Goal: Transaction & Acquisition: Purchase product/service

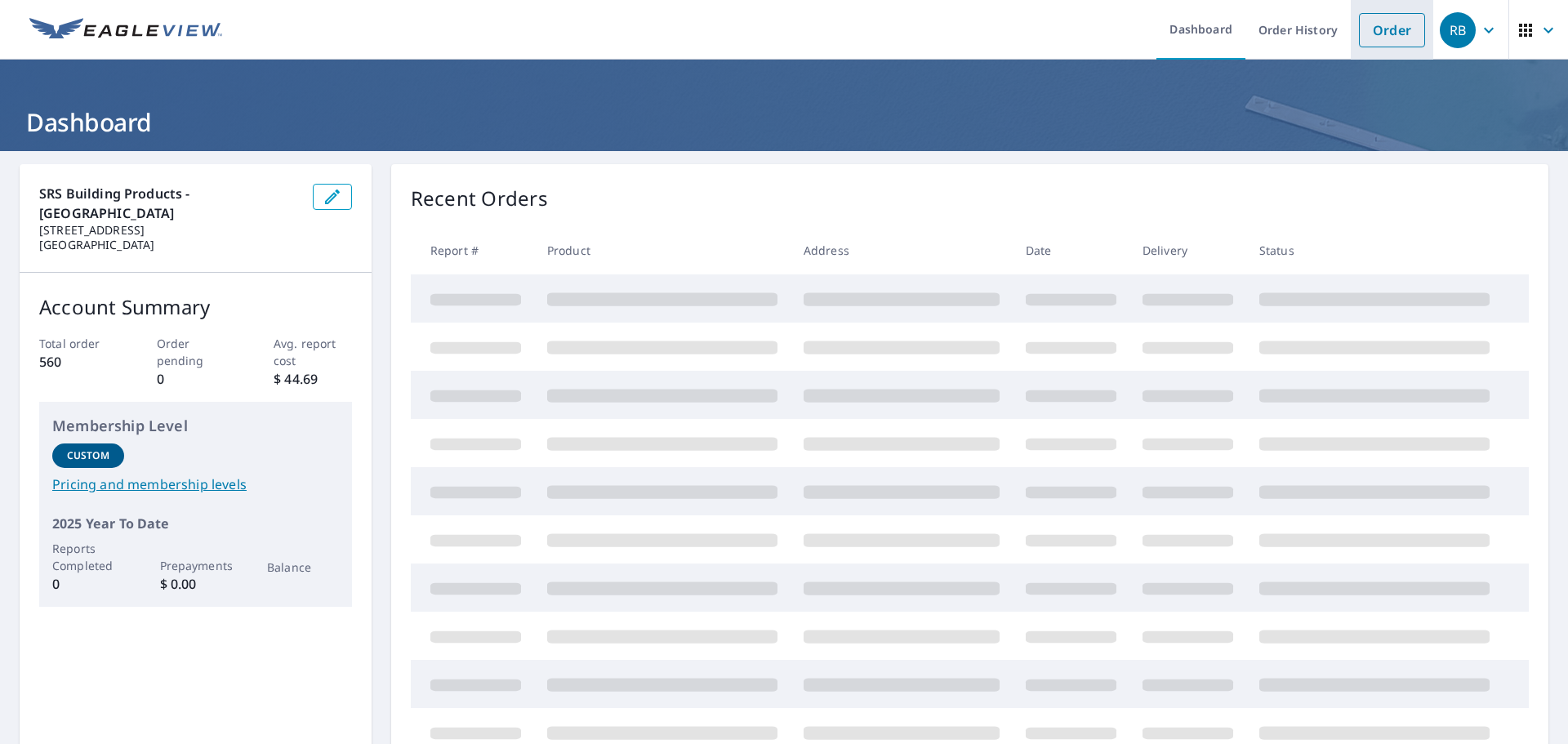
click at [1376, 42] on link "Order" at bounding box center [1392, 30] width 66 height 35
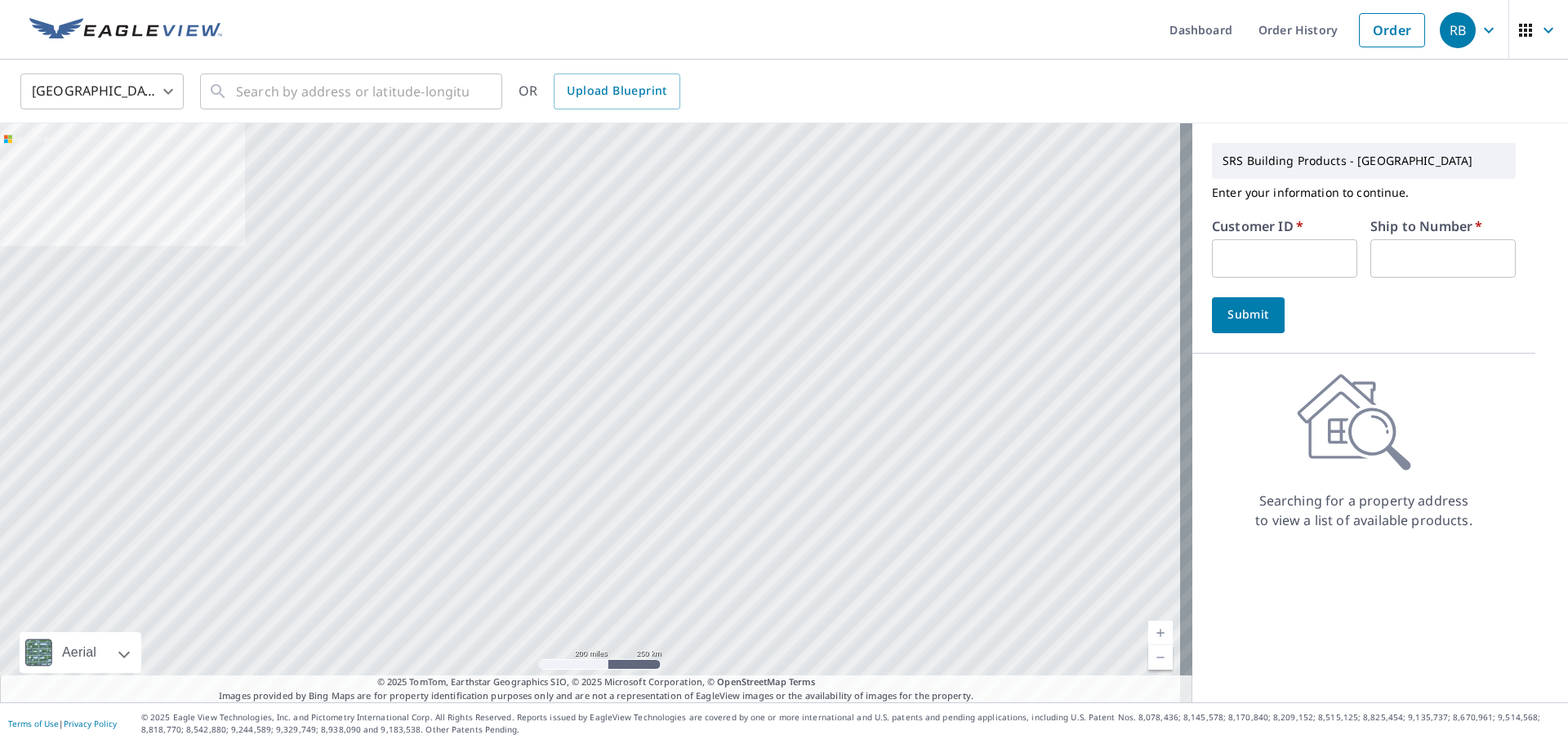
click at [1273, 255] on input "text" at bounding box center [1284, 258] width 145 height 38
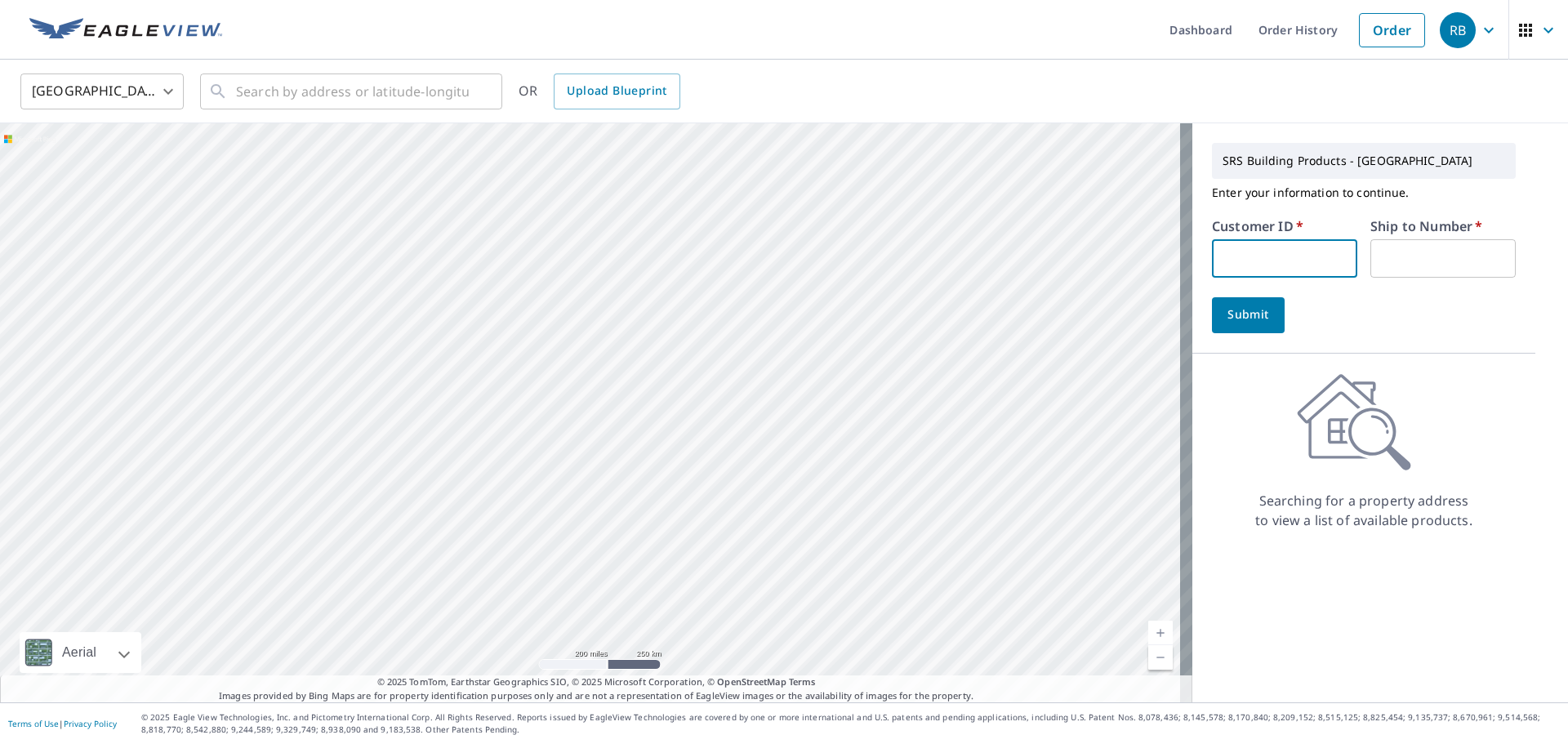
type input "STE322"
click at [1422, 245] on input "text" at bounding box center [1442, 258] width 145 height 38
type input "1"
click at [310, 81] on input "text" at bounding box center [352, 91] width 233 height 46
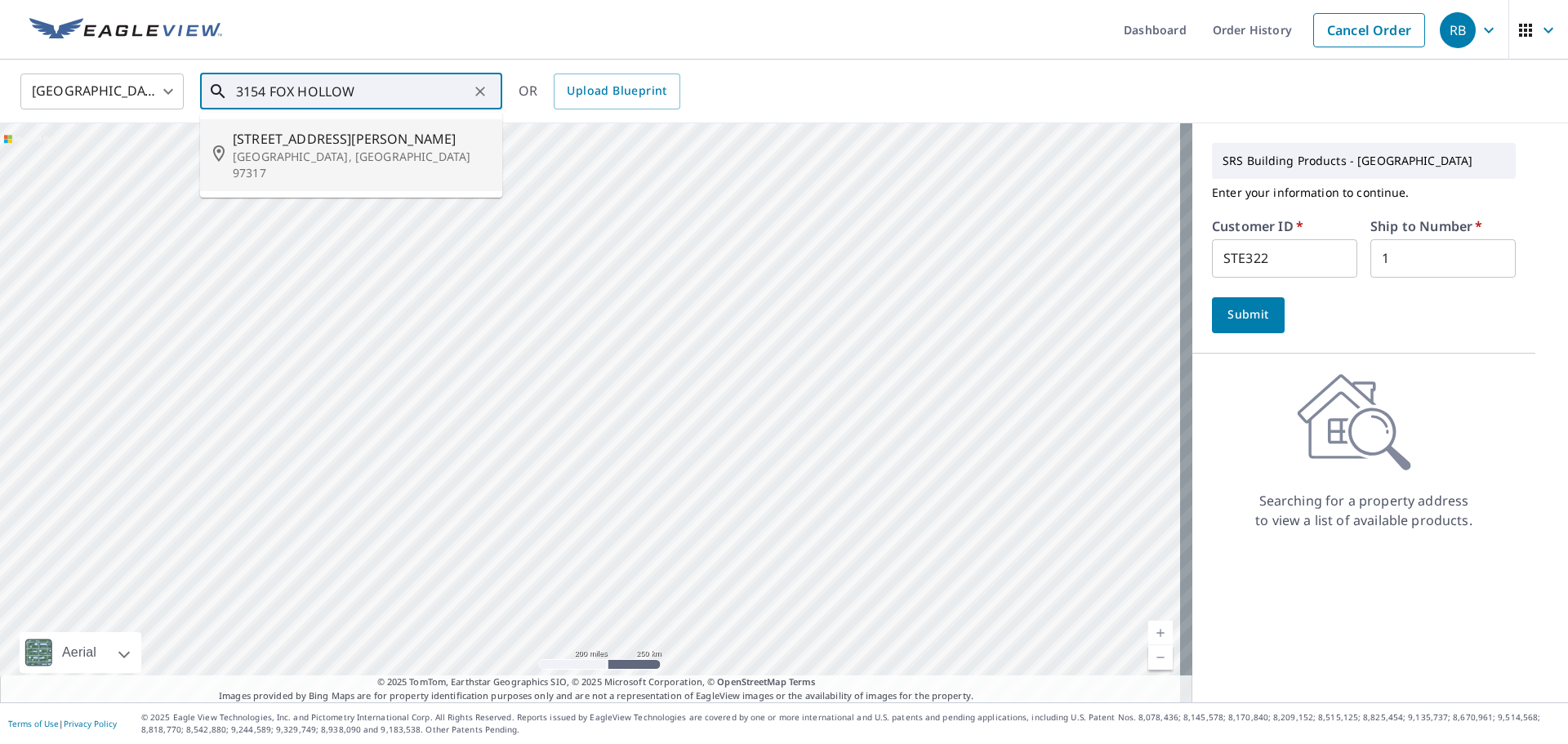
click at [314, 136] on span "[STREET_ADDRESS][PERSON_NAME]" at bounding box center [361, 138] width 257 height 19
type input "[STREET_ADDRESS]"
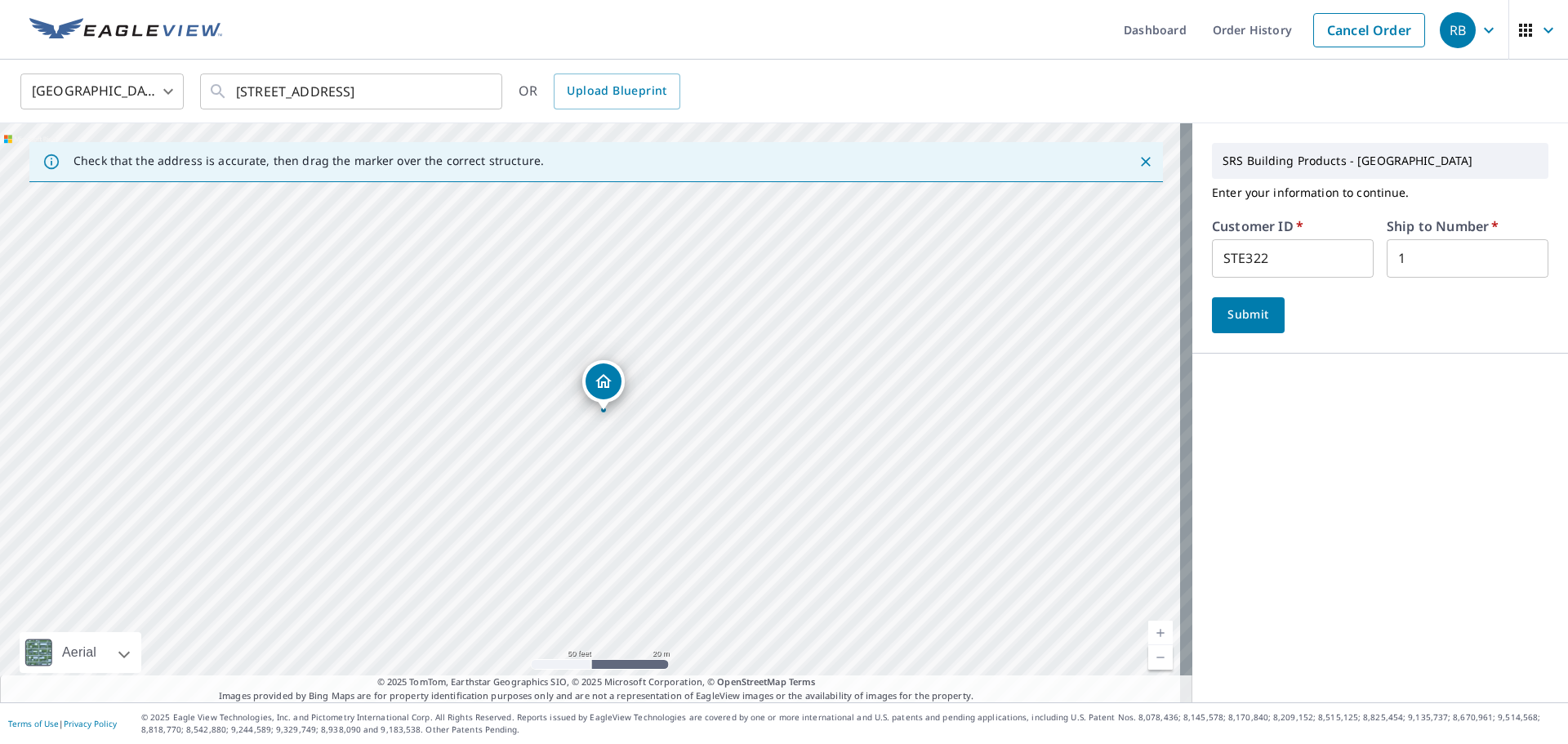
click at [1250, 318] on span "Submit" at bounding box center [1247, 315] width 47 height 20
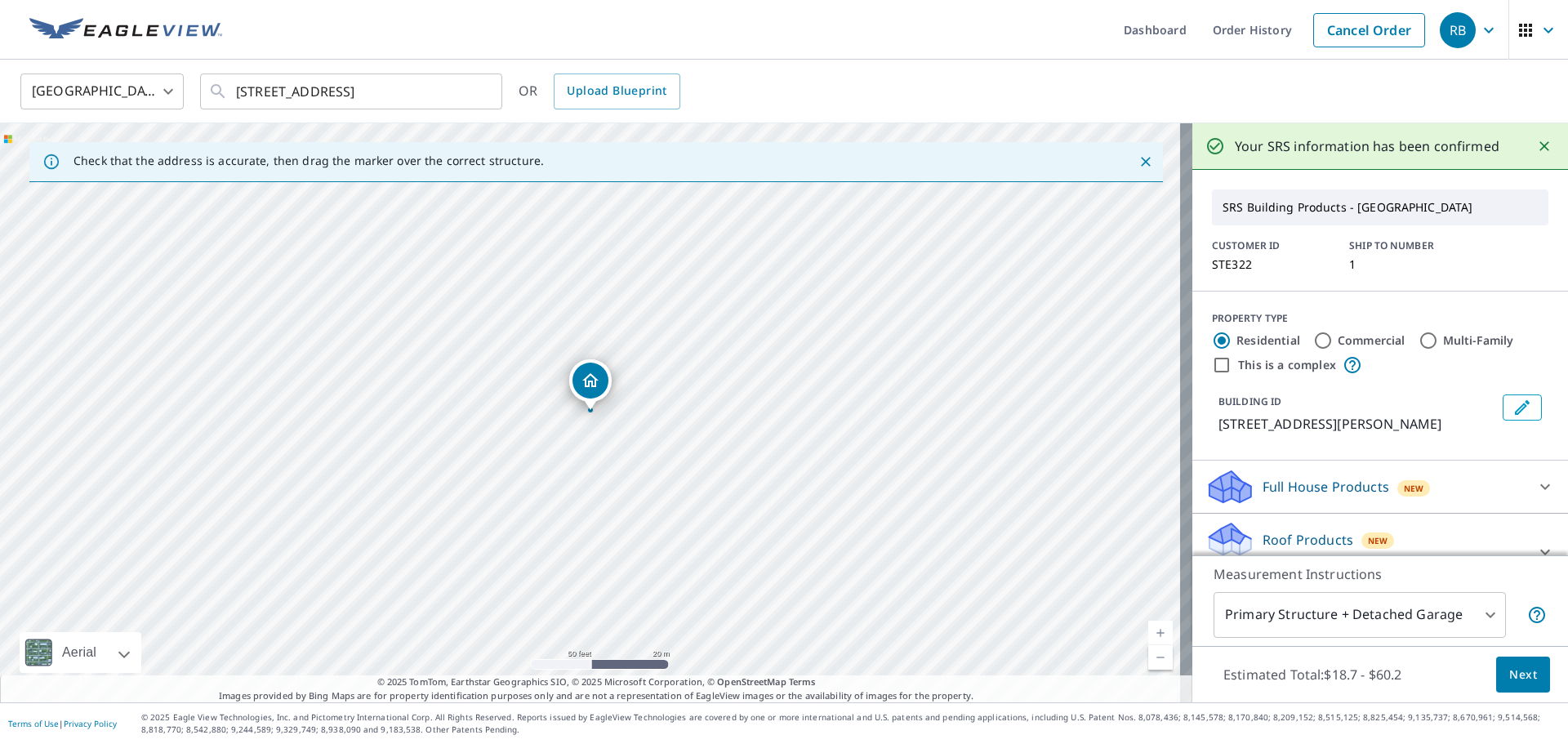
click at [1531, 665] on button "Next" at bounding box center [1522, 675] width 54 height 37
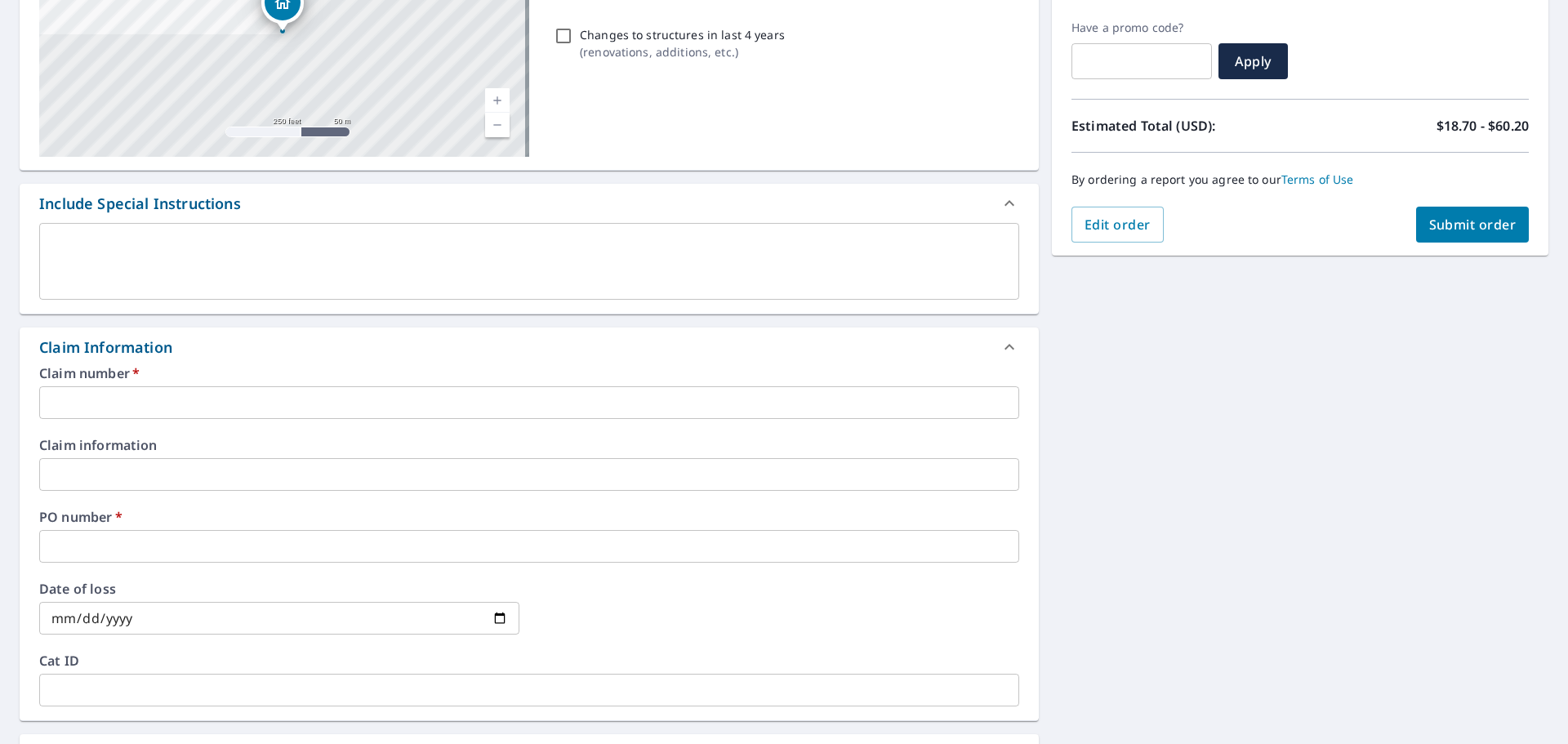
scroll to position [327, 0]
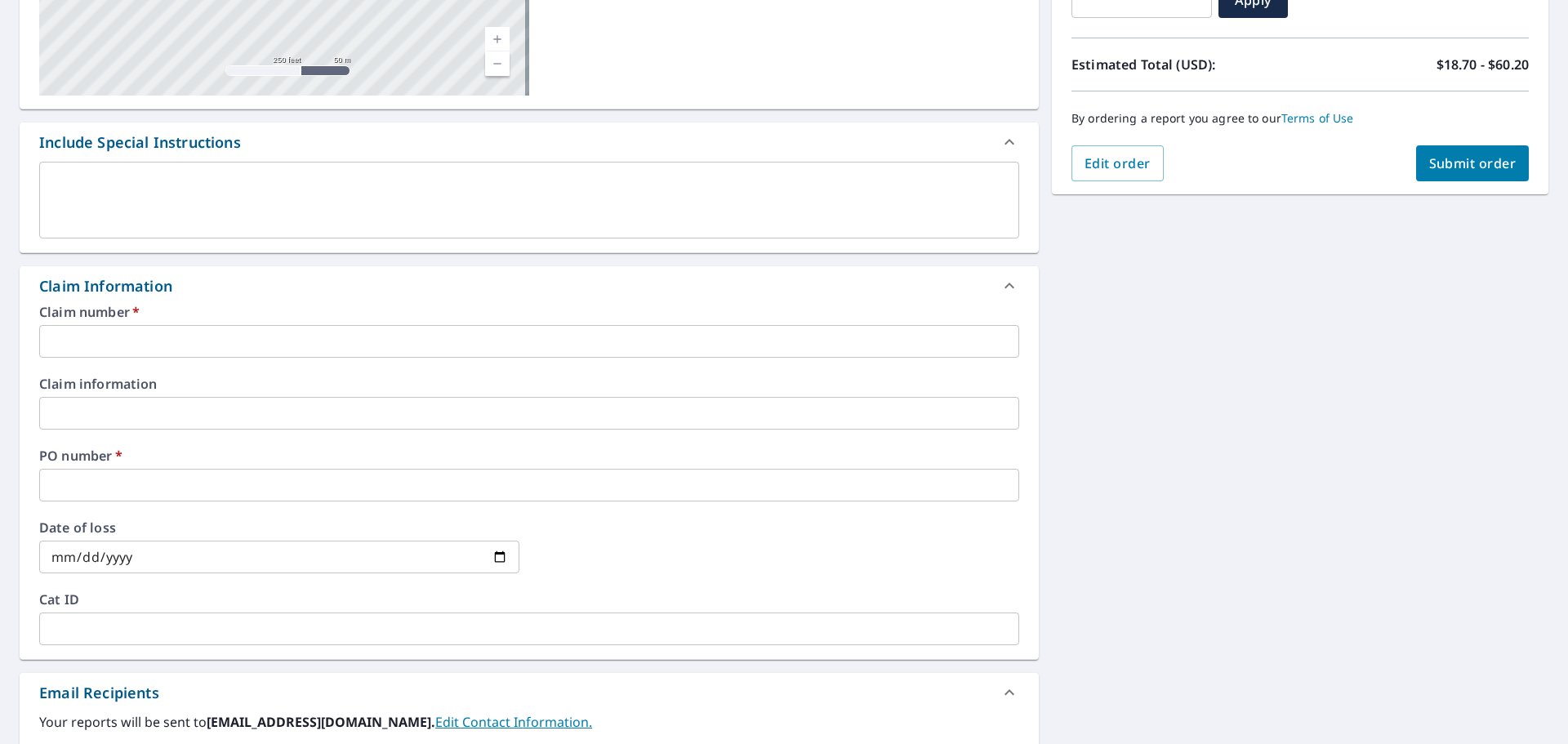
click at [184, 330] on input "text" at bounding box center [529, 341] width 980 height 33
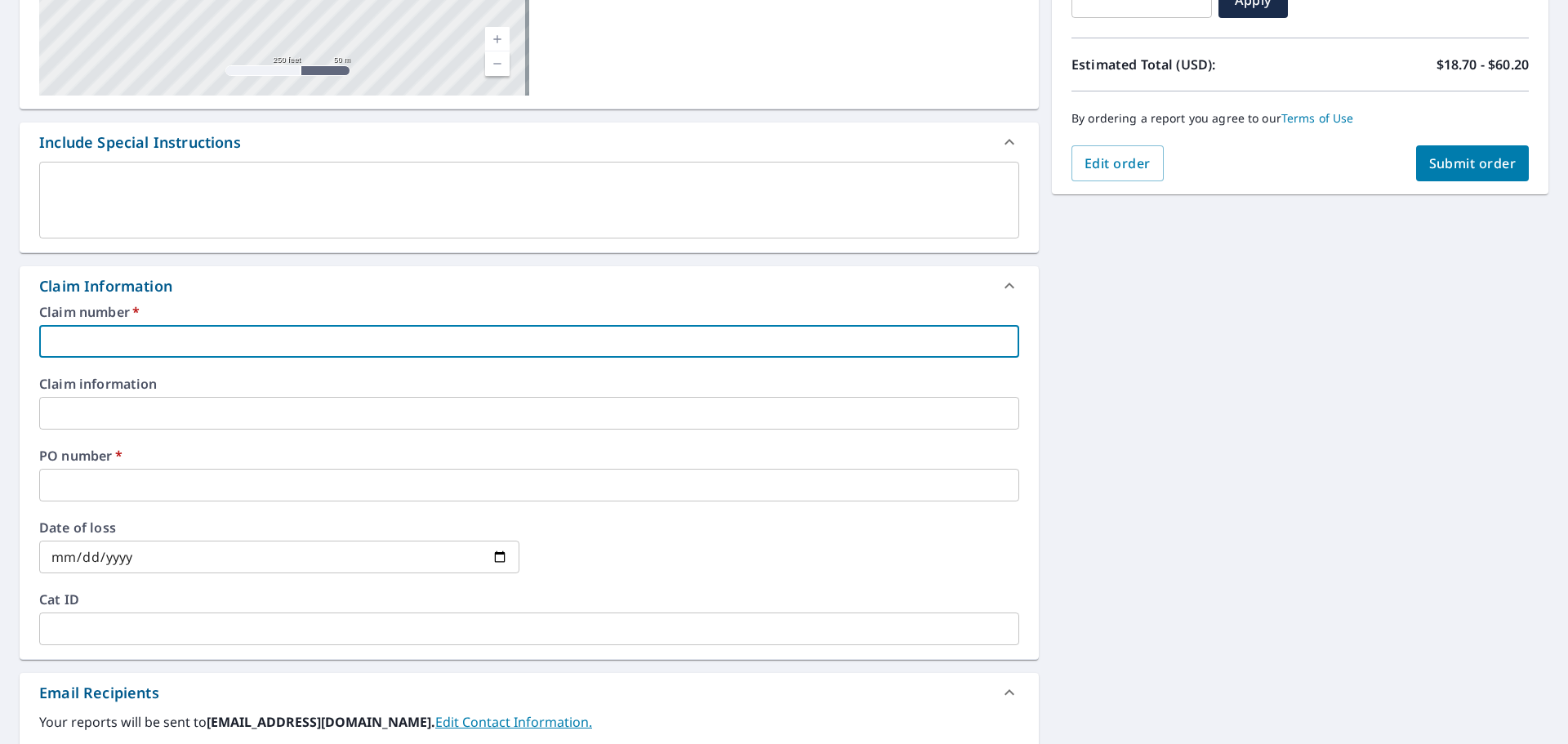
type input "[PERSON_NAME]"
checkbox input "true"
click at [243, 480] on input "text" at bounding box center [529, 485] width 980 height 33
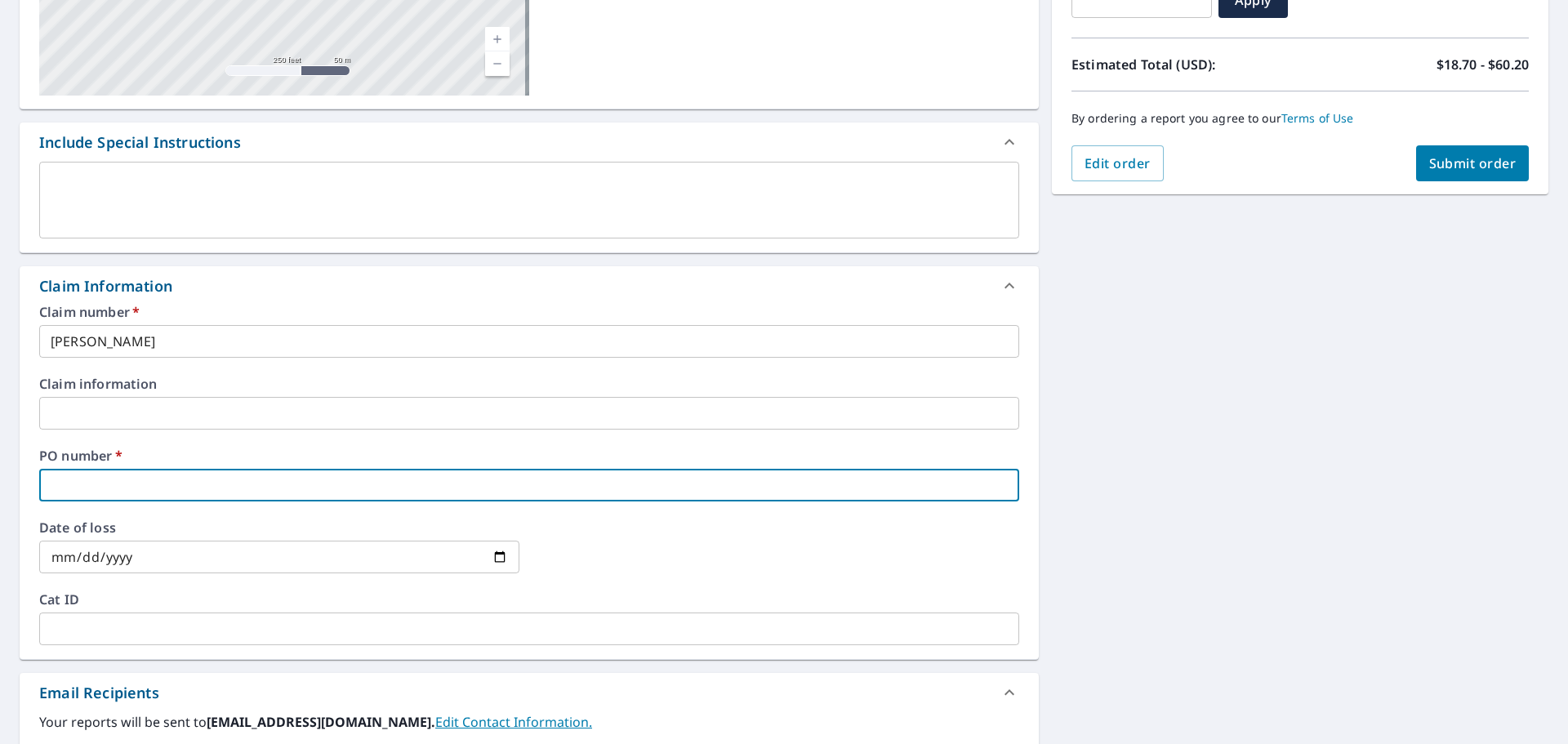
type input "3"
checkbox input "true"
type input "31"
checkbox input "true"
type input "315"
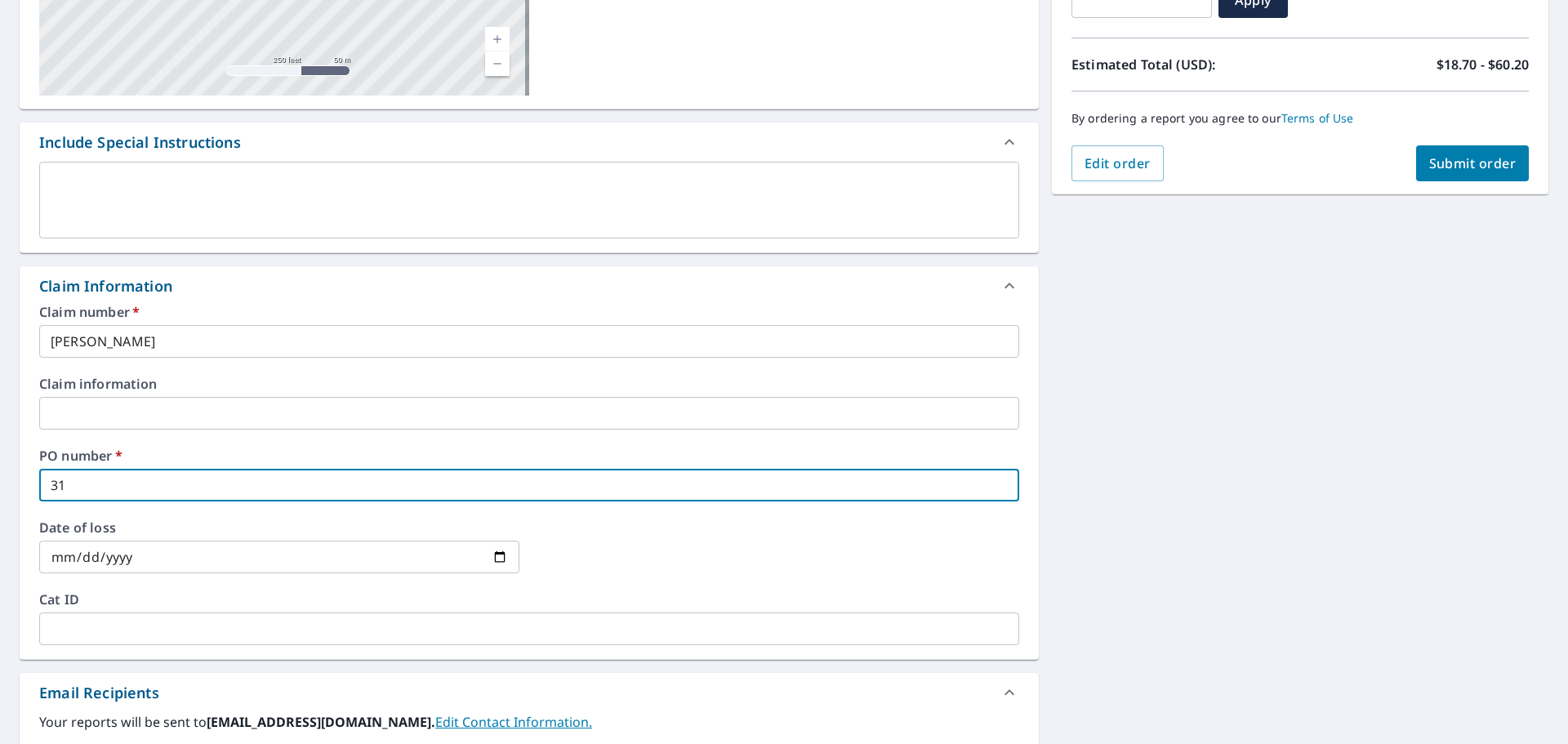
checkbox input "true"
type input "3154"
checkbox input "true"
type input "3154"
checkbox input "true"
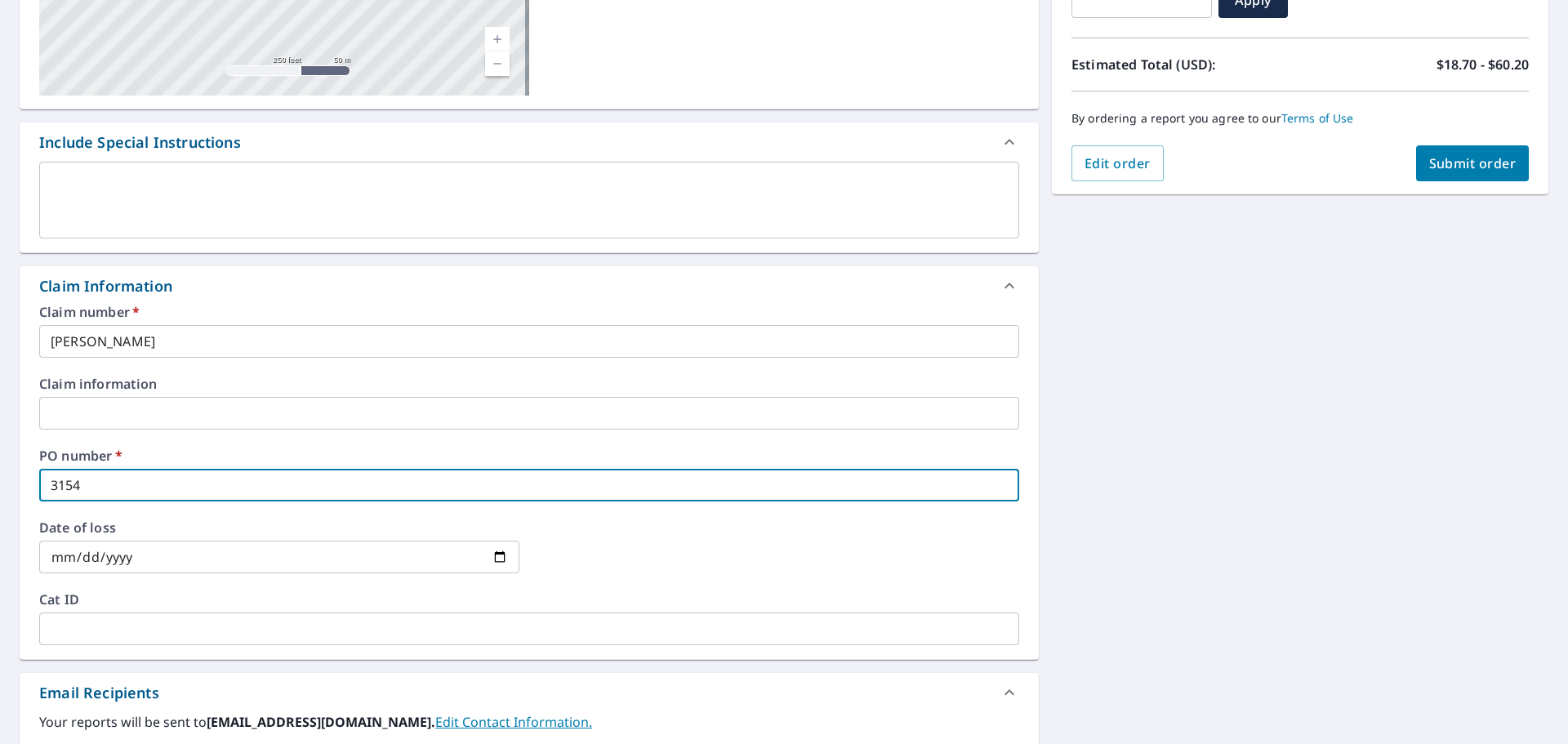
type input "3154 F"
checkbox input "true"
type input "3154 FO"
checkbox input "true"
type input "3154 FOX"
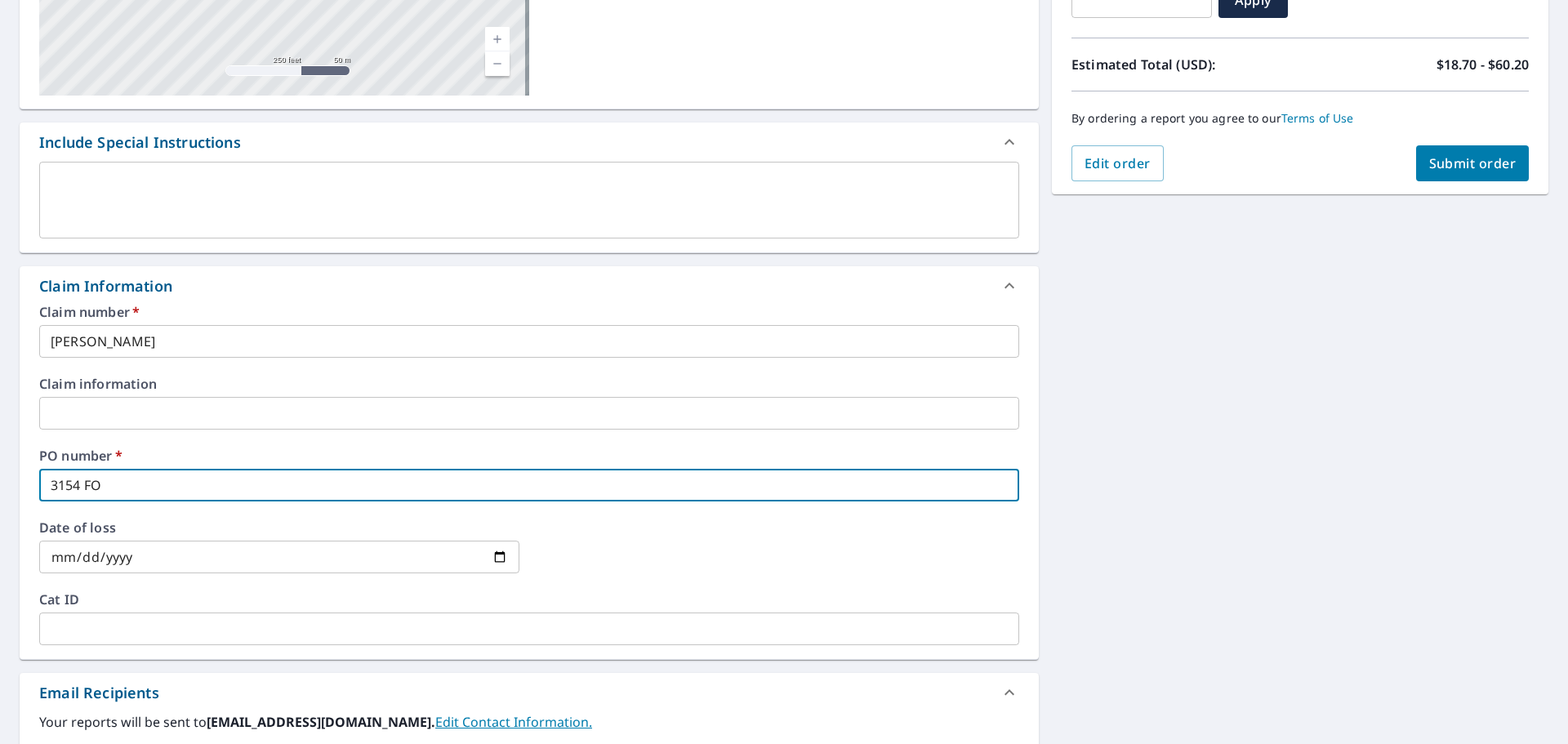
checkbox input "true"
type input "3154 FOX"
checkbox input "true"
type input "3154 FOX H"
checkbox input "true"
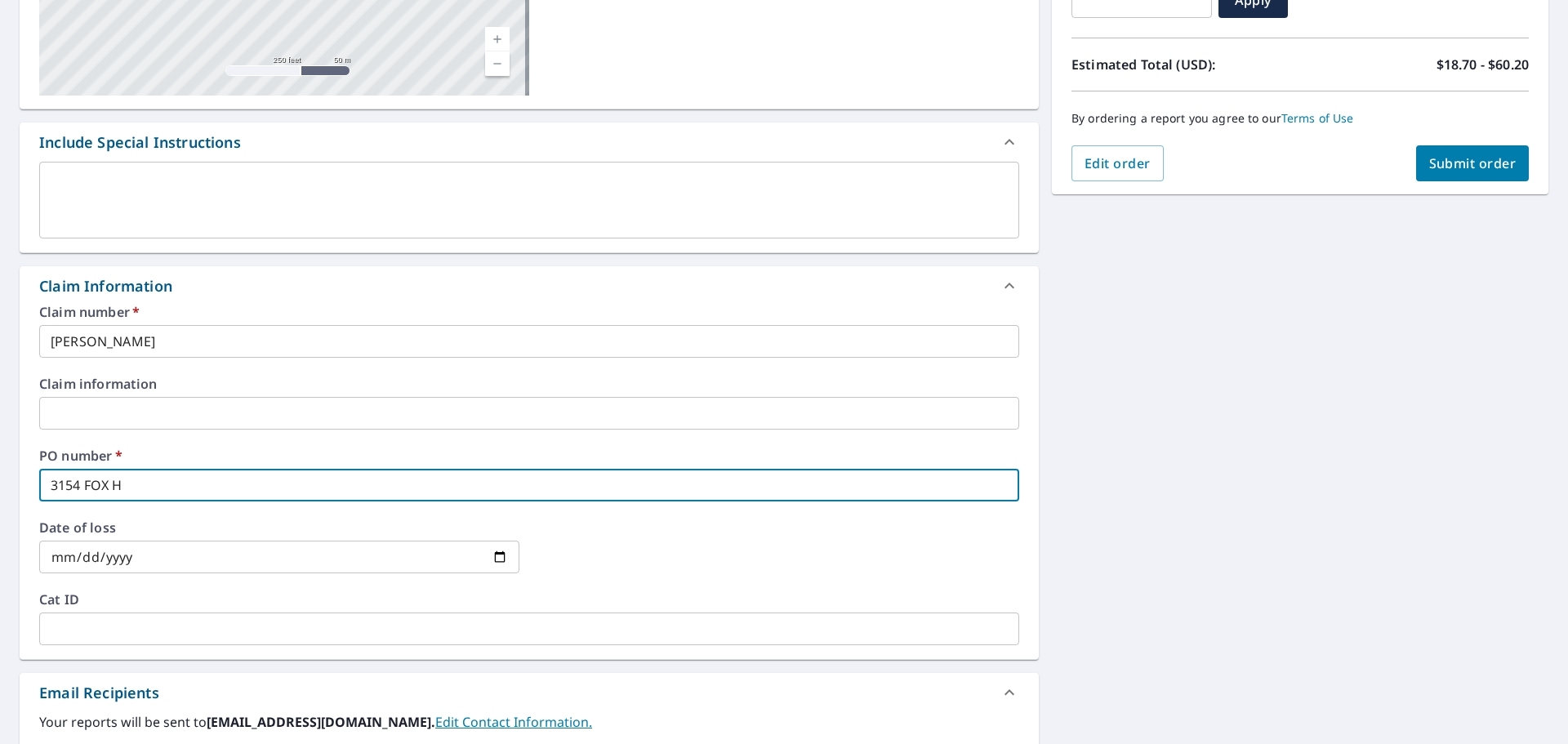
type input "3154 FOX HO"
checkbox input "true"
type input "3154 FOX HOL"
checkbox input "true"
type input "3154 FOX [PERSON_NAME]"
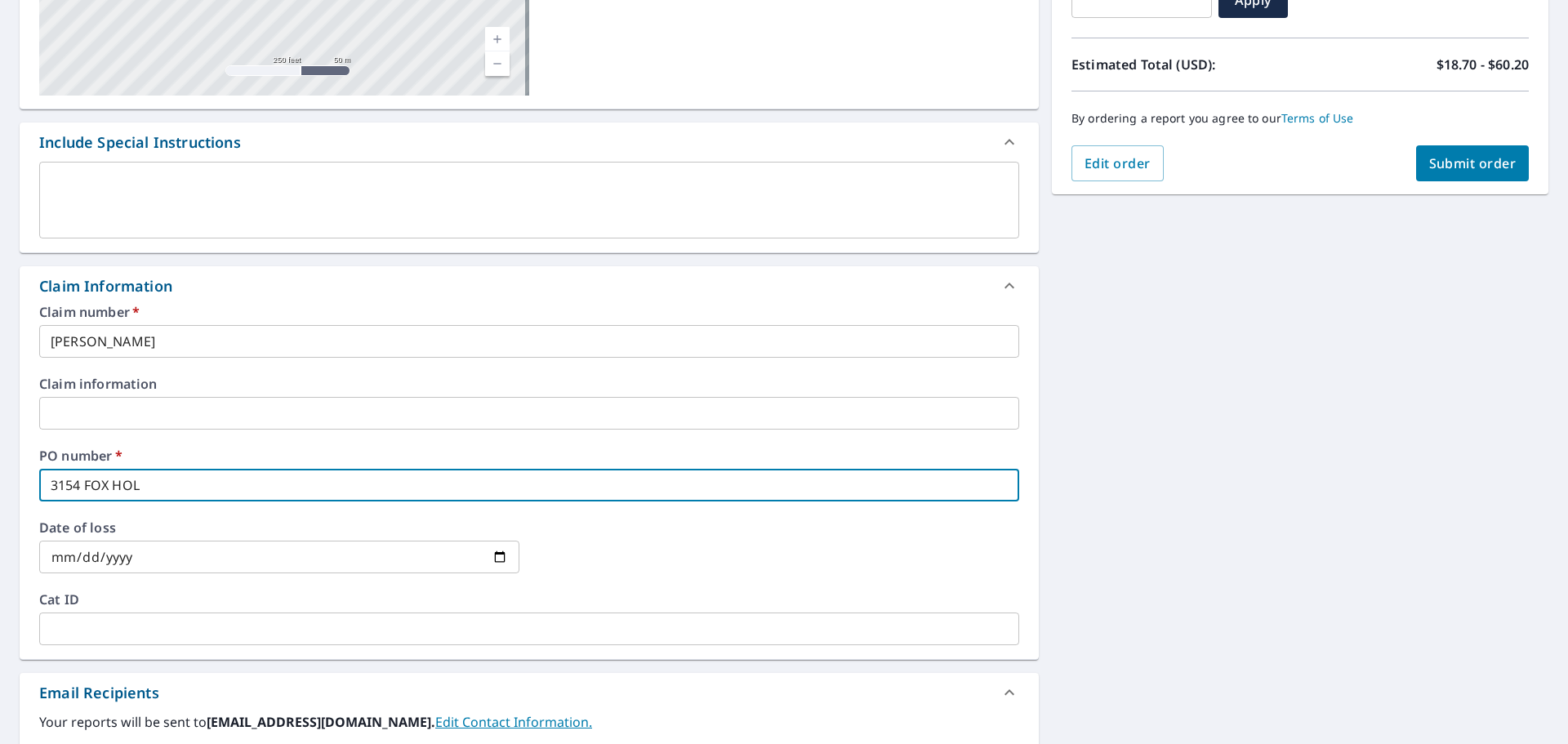
checkbox input "true"
type input "3154 FOX HOLLO"
checkbox input "true"
type input "3154 FOX HOLLOW"
checkbox input "true"
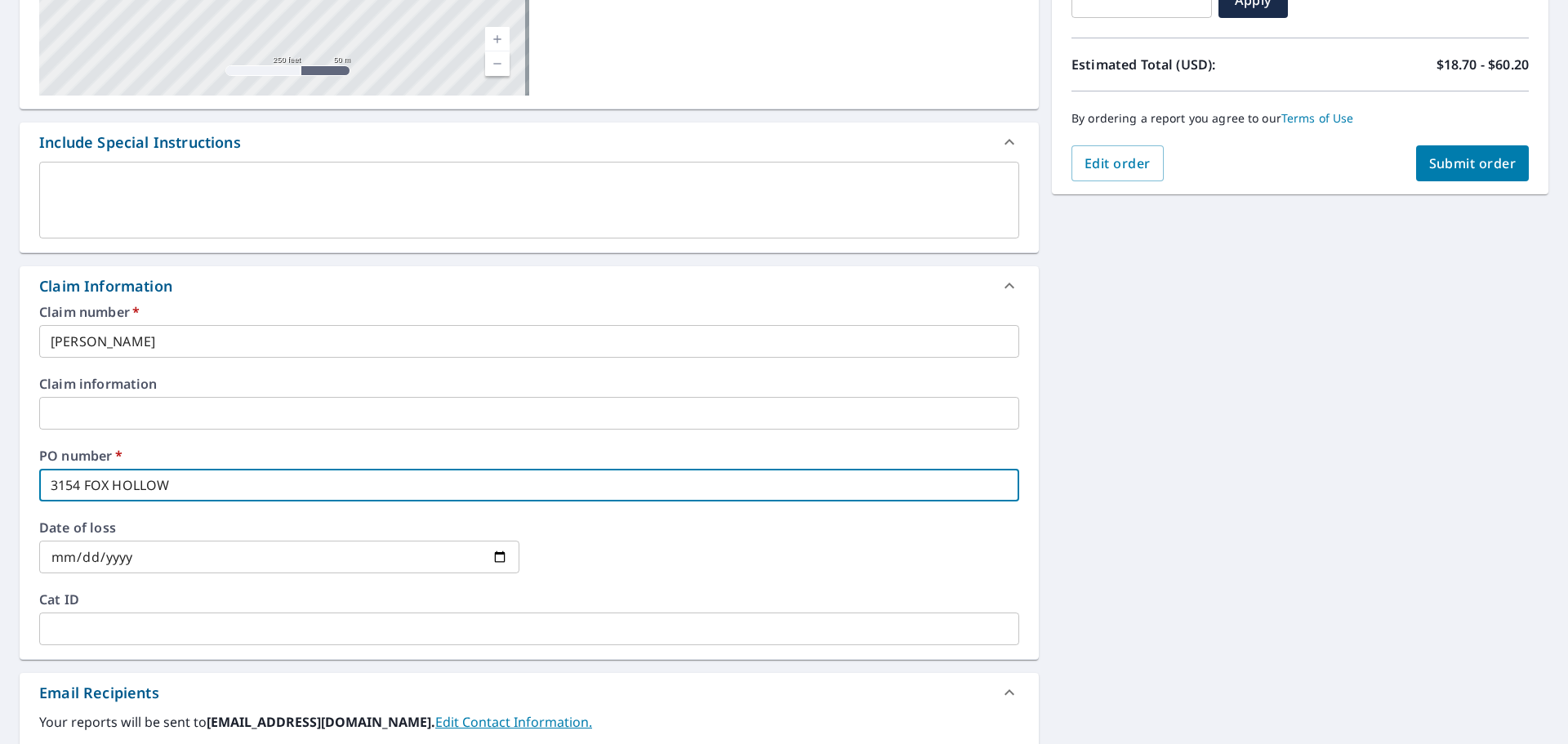
type input "3154 FOX HOLLOW"
checkbox input "true"
type input "3154 FOX HOLLOW D"
checkbox input "true"
type input "[STREET_ADDRESS]"
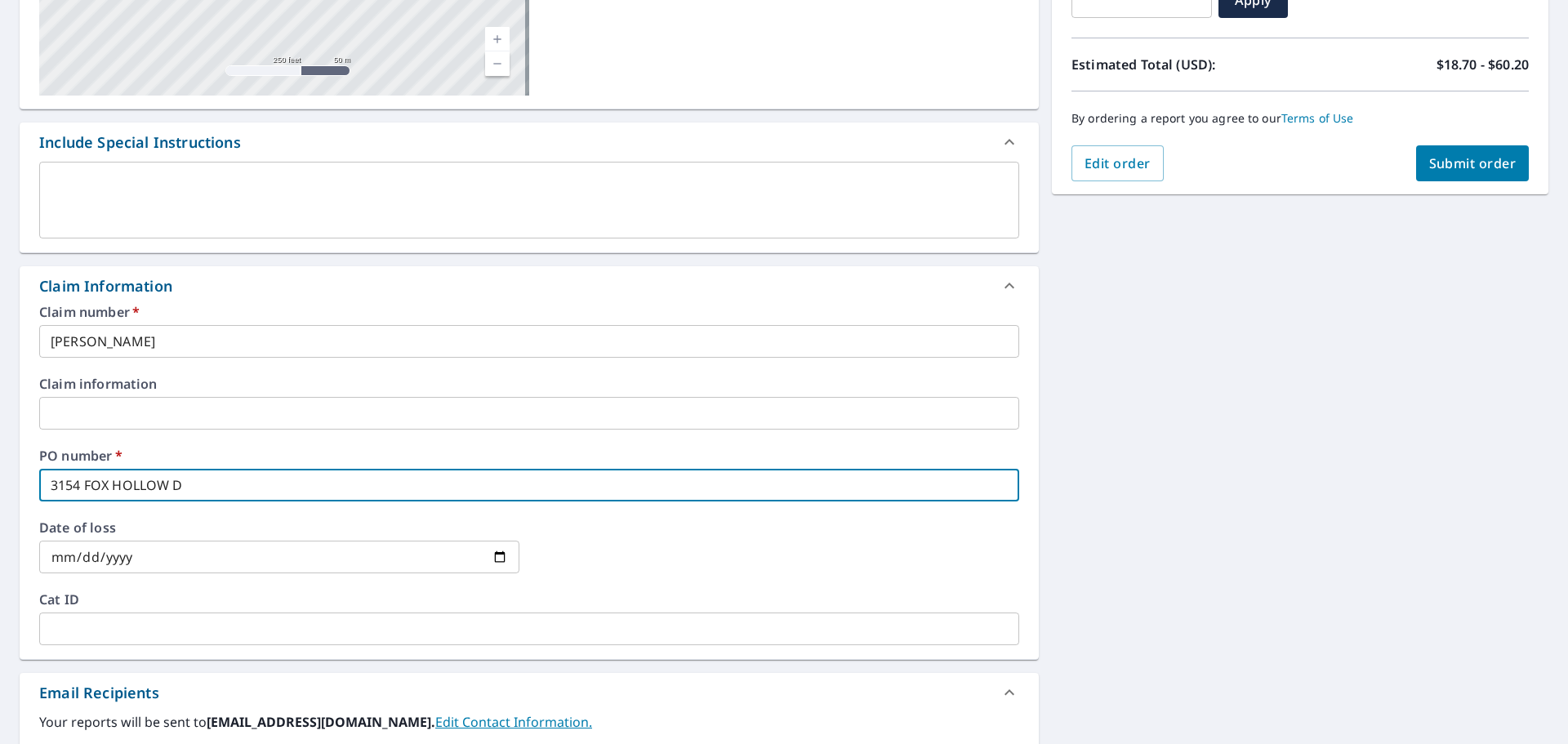
checkbox input "true"
type input "[STREET_ADDRESS]"
checkbox input "true"
type input "[STREET_ADDRESS]"
checkbox input "true"
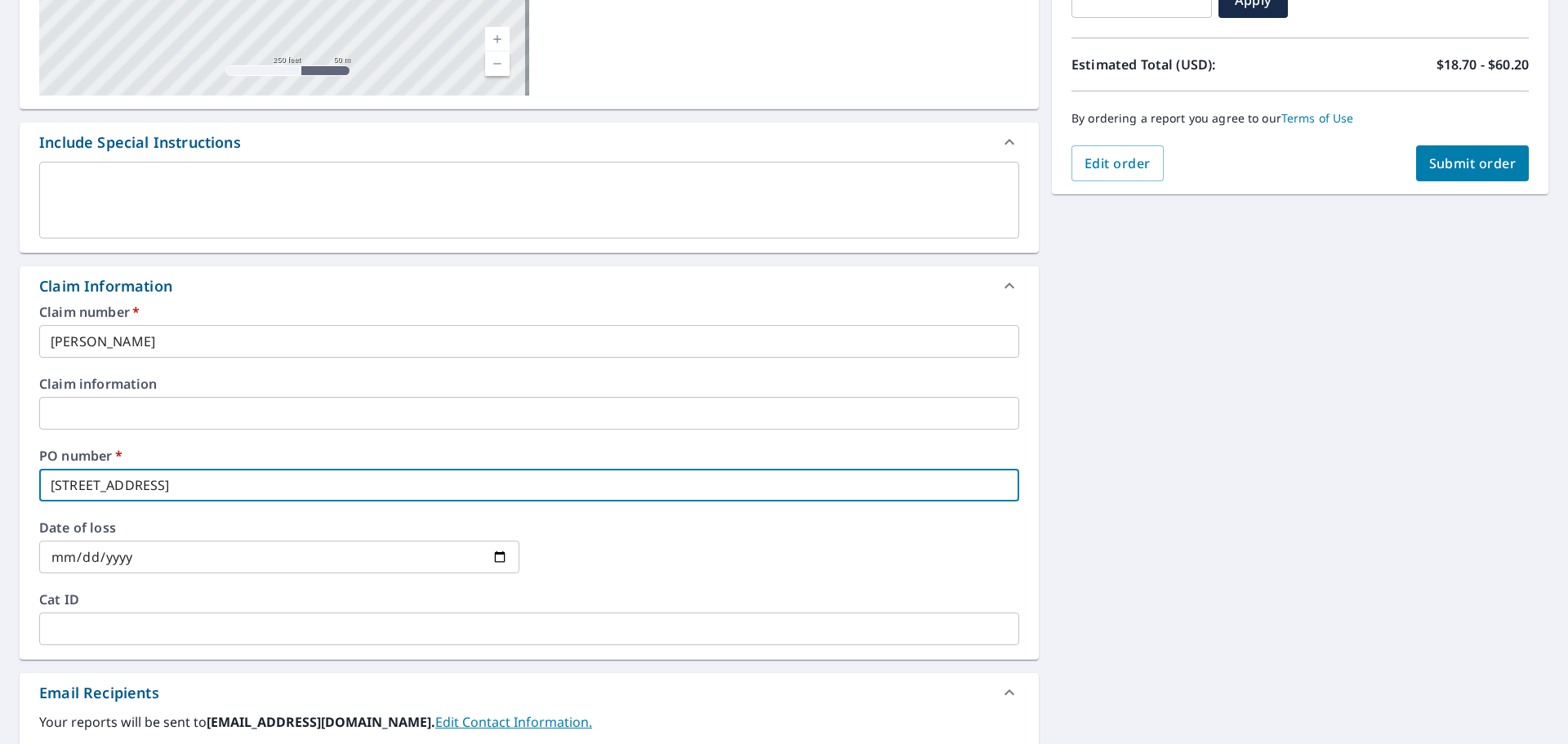
type input "[STREET_ADDRESS][PERSON_NAME]"
checkbox input "true"
type input "[STREET_ADDRESS][PERSON_NAME]"
checkbox input "true"
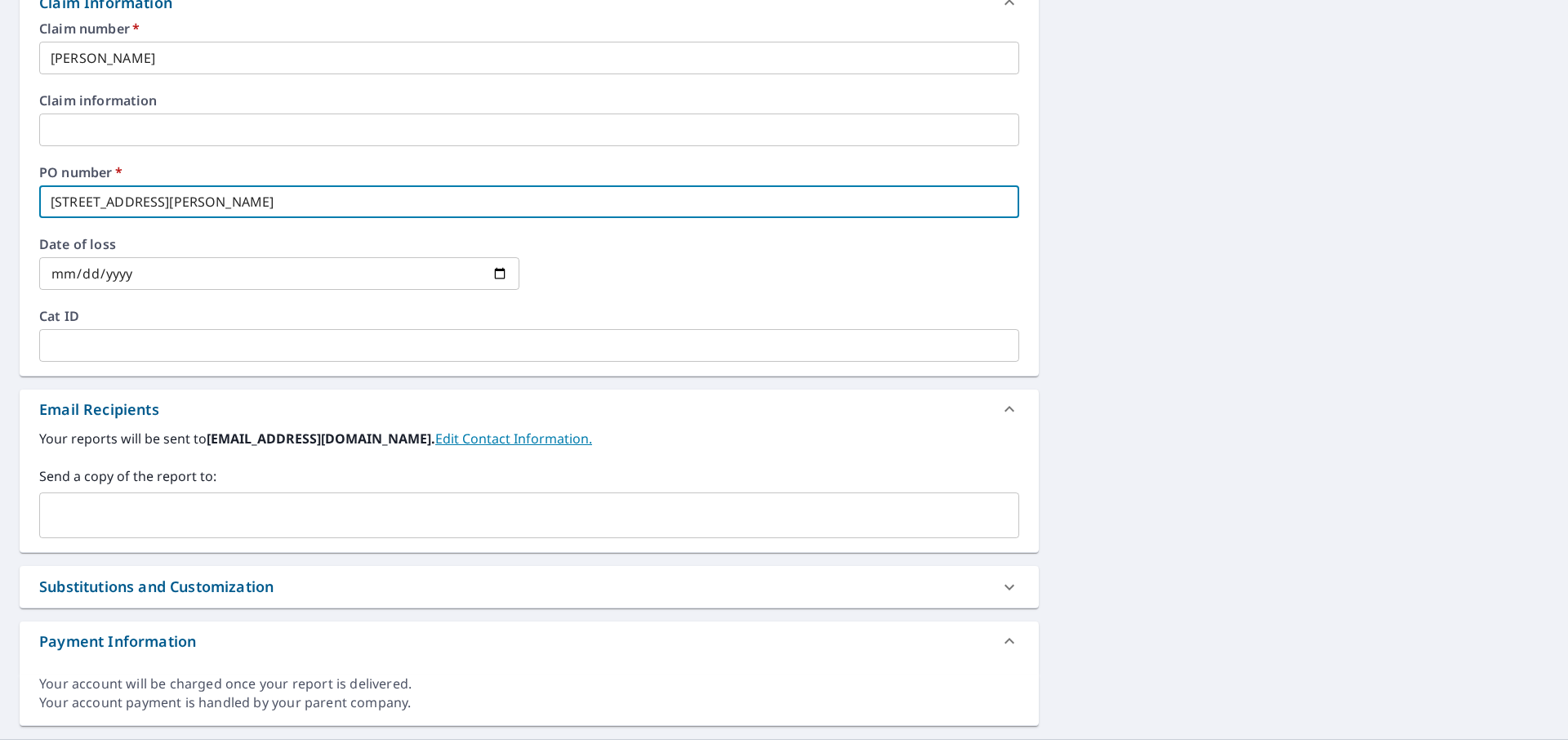
scroll to position [646, 0]
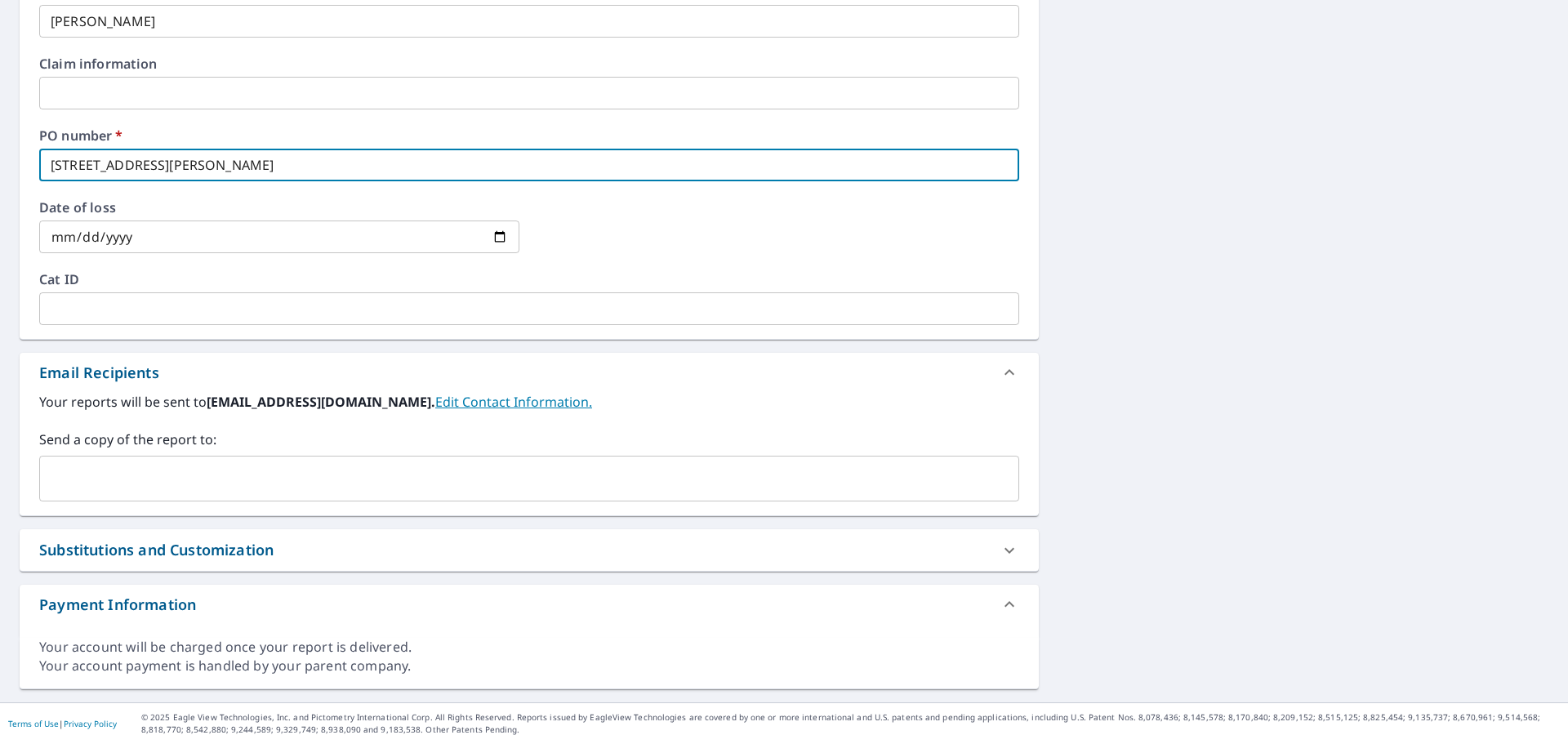
type input "[STREET_ADDRESS][PERSON_NAME]"
click at [214, 484] on input "text" at bounding box center [517, 478] width 941 height 31
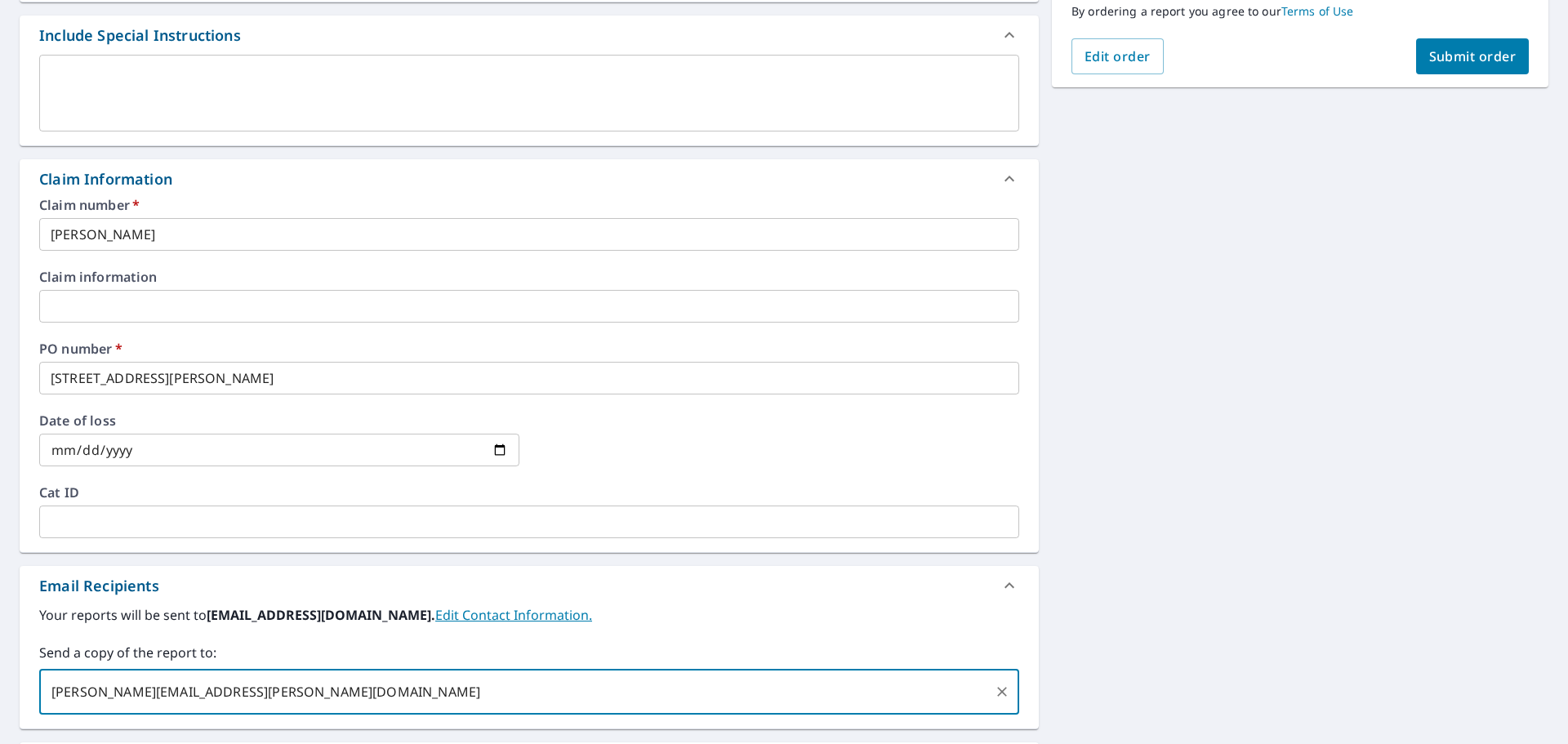
scroll to position [75, 0]
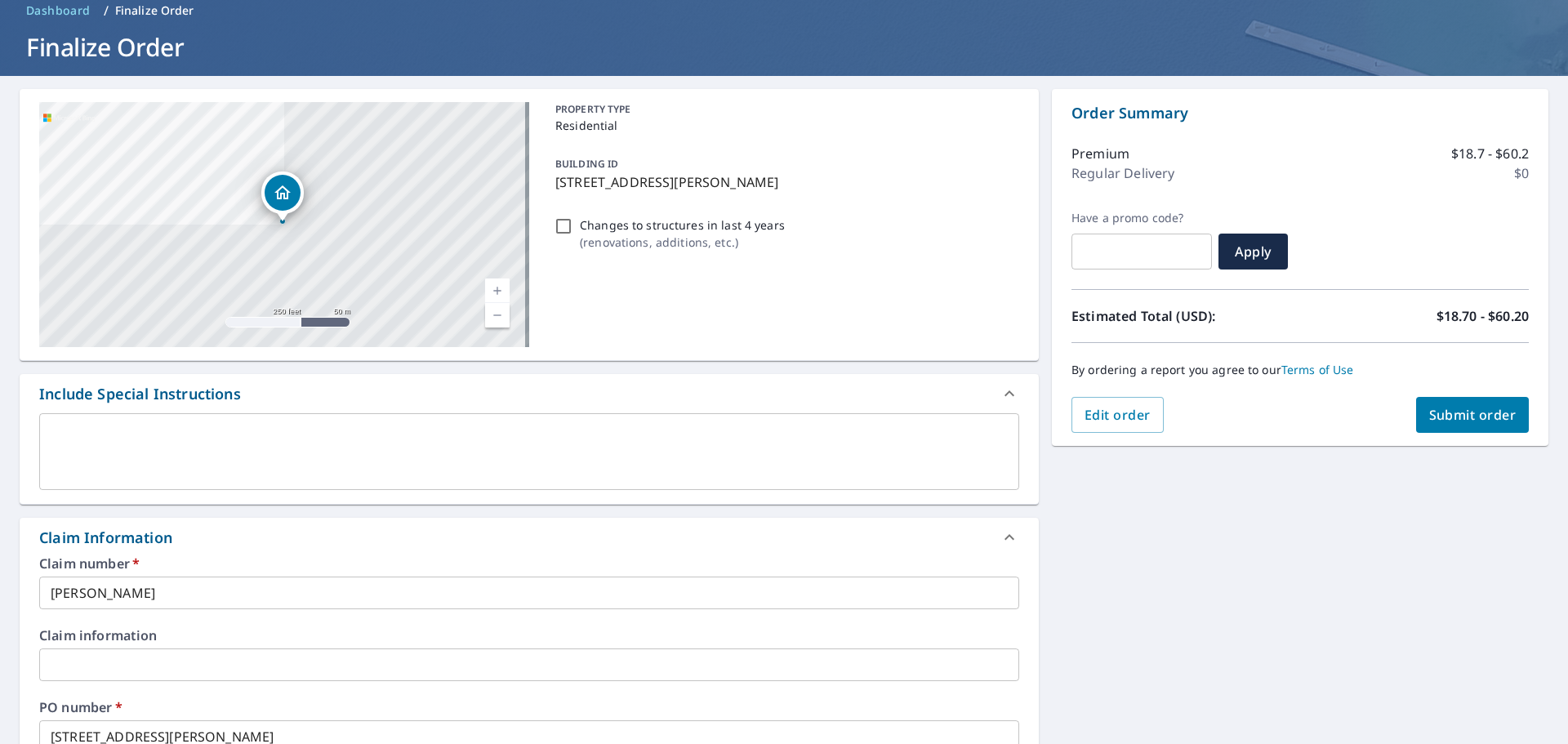
type input "[PERSON_NAME][EMAIL_ADDRESS][PERSON_NAME][DOMAIN_NAME]"
click at [1495, 403] on button "Submit order" at bounding box center [1473, 414] width 113 height 36
checkbox input "true"
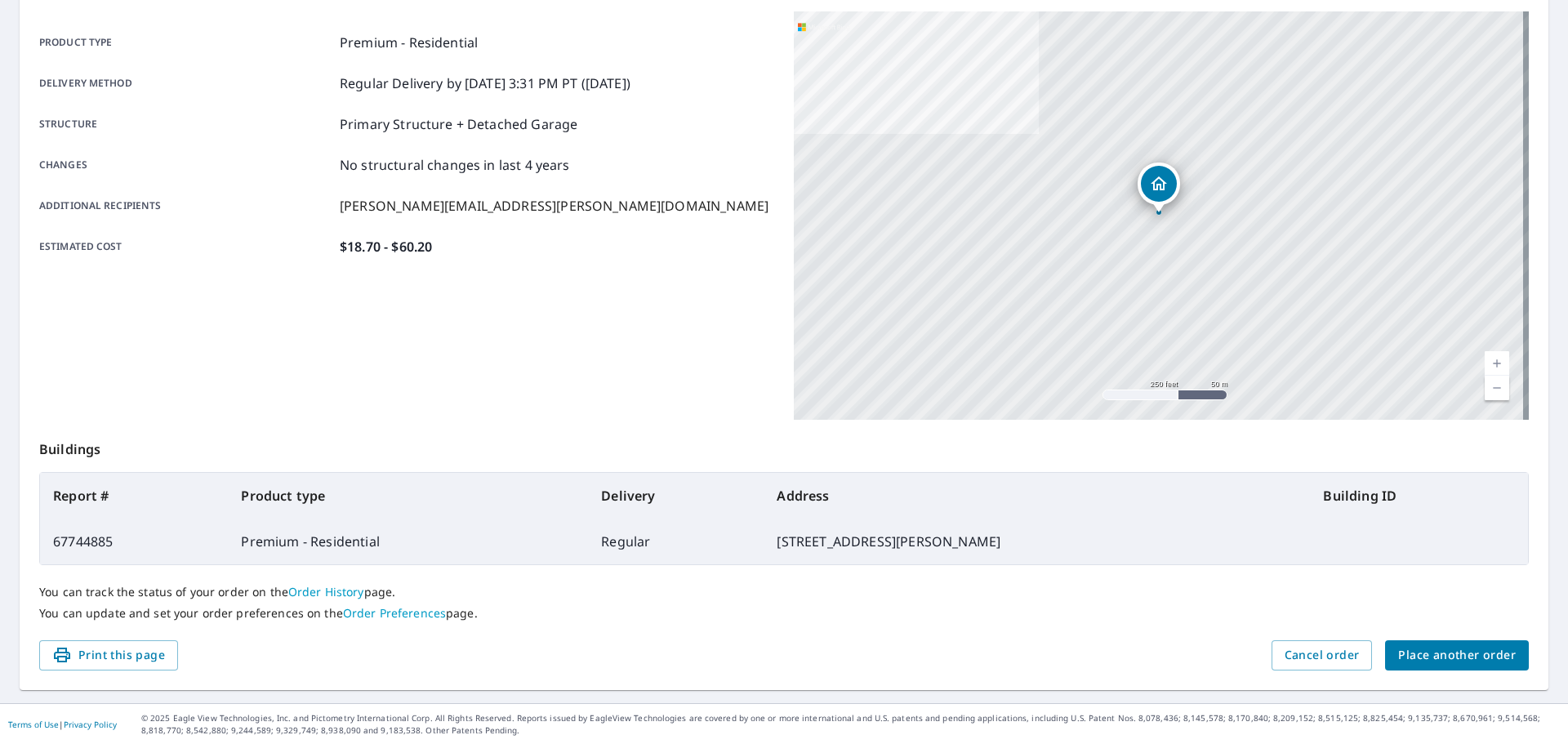
scroll to position [217, 0]
